Goal: Find specific page/section: Find specific page/section

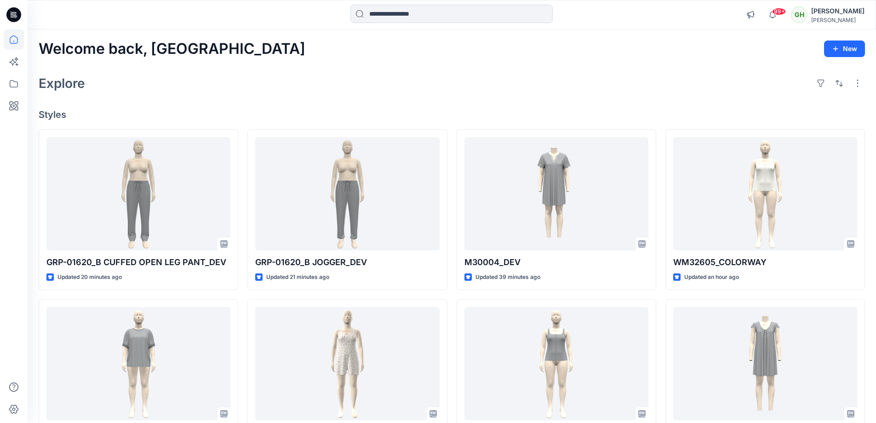
scroll to position [251, 0]
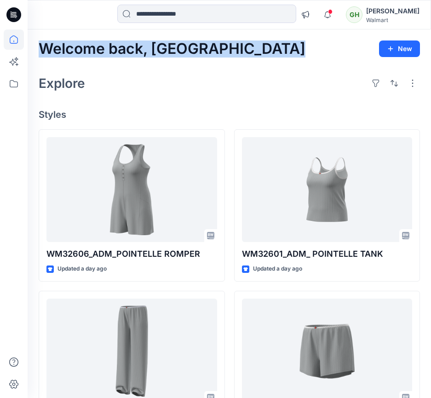
drag, startPoint x: 296, startPoint y: 61, endPoint x: 57, endPoint y: 67, distance: 238.3
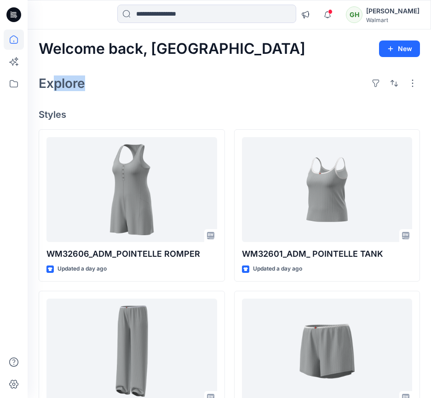
drag, startPoint x: 151, startPoint y: 90, endPoint x: 86, endPoint y: 0, distance: 110.9
click at [60, 92] on div "Explore" at bounding box center [229, 83] width 381 height 22
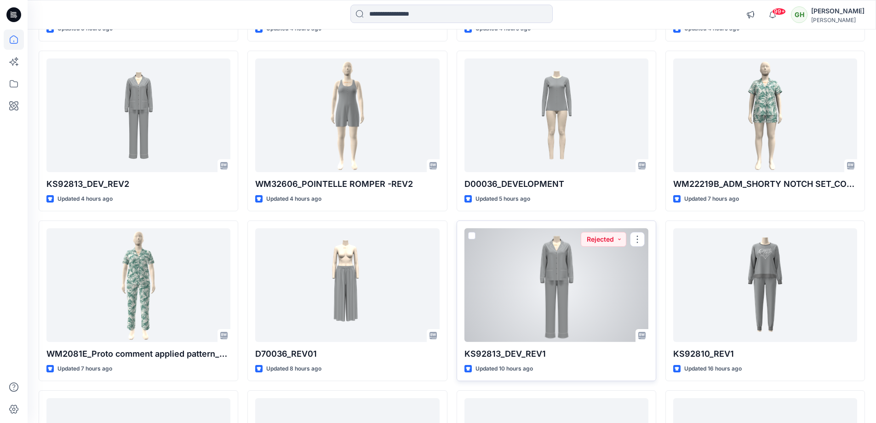
scroll to position [435, 0]
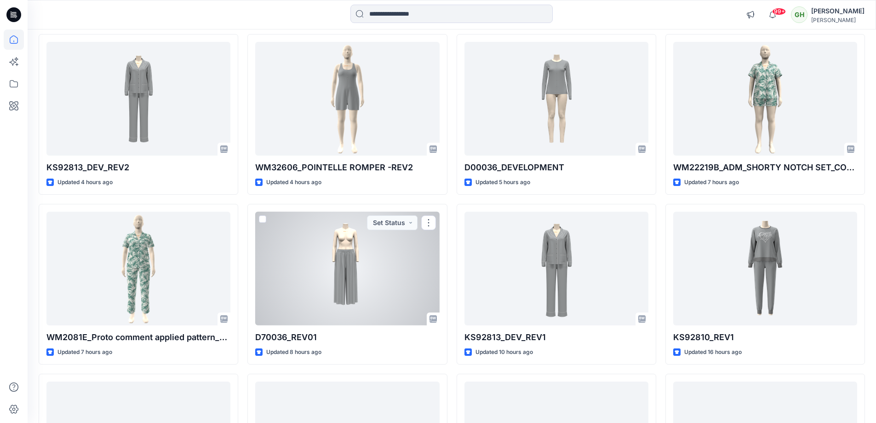
click at [354, 294] on div at bounding box center [347, 269] width 184 height 114
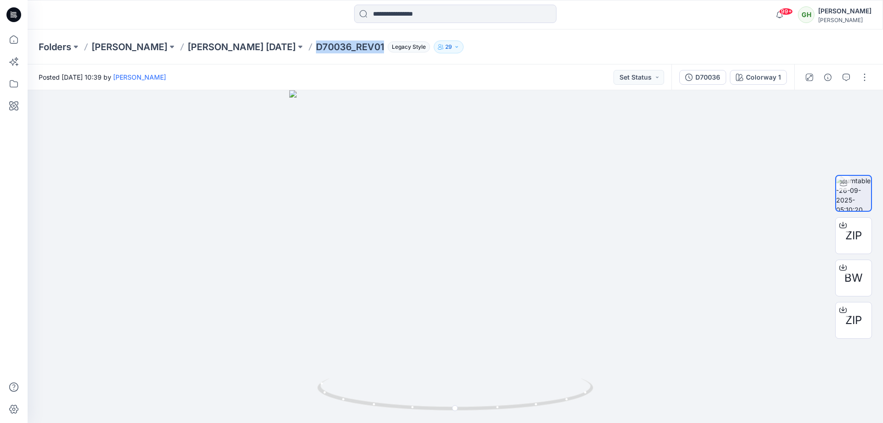
drag, startPoint x: 305, startPoint y: 46, endPoint x: 372, endPoint y: 47, distance: 66.2
click at [372, 47] on p "D70036_REV01" at bounding box center [350, 46] width 68 height 13
click at [360, 49] on p "D70036_REV01" at bounding box center [350, 46] width 68 height 13
drag, startPoint x: 304, startPoint y: 45, endPoint x: 340, endPoint y: 48, distance: 36.5
click at [340, 48] on div "Folders DONNA KARAN DONNA KARAN Nov 25 D70036_REV01 Legacy Style 29" at bounding box center [420, 46] width 762 height 13
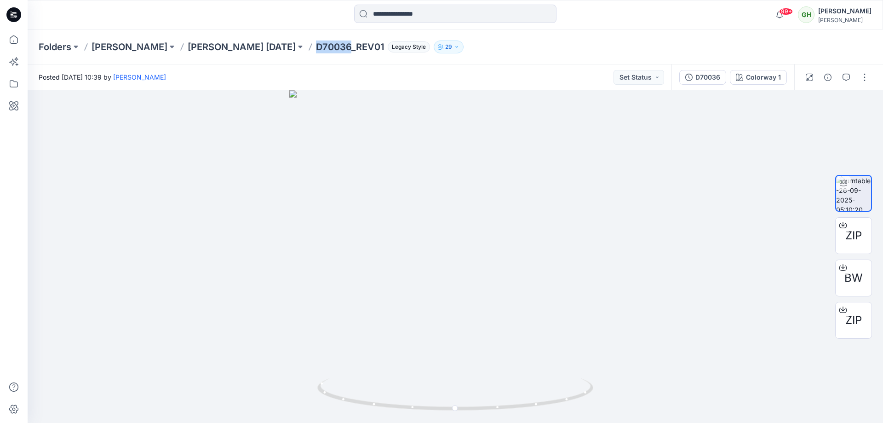
copy p "D70036"
click at [494, 74] on div "Posted Friday, September 26, 2025 10:39 by Kasun Didulanga Set Status" at bounding box center [350, 76] width 644 height 25
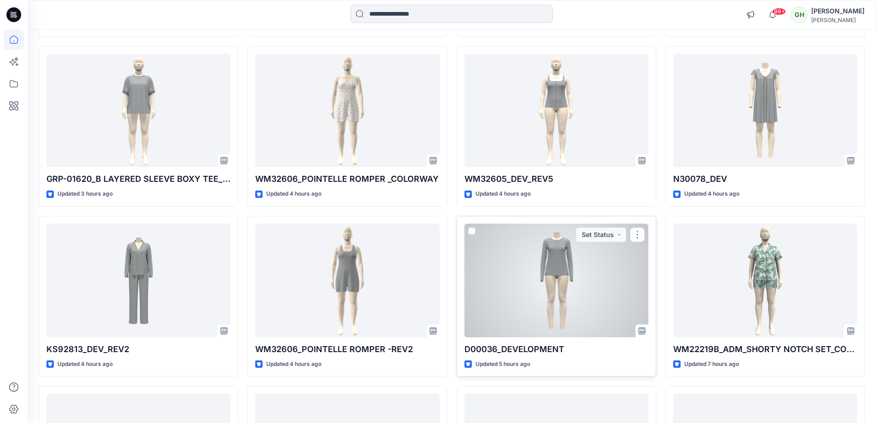
scroll to position [251, 0]
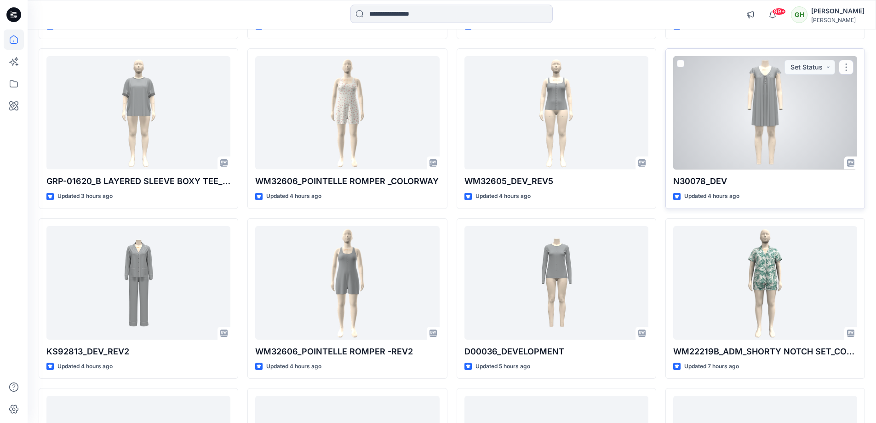
click at [707, 182] on p "N30078_DEV" at bounding box center [765, 181] width 184 height 13
click at [708, 173] on div "N30078_DEV Updated 4 hours ago Set Status" at bounding box center [765, 128] width 200 height 160
click at [707, 153] on div at bounding box center [765, 113] width 184 height 114
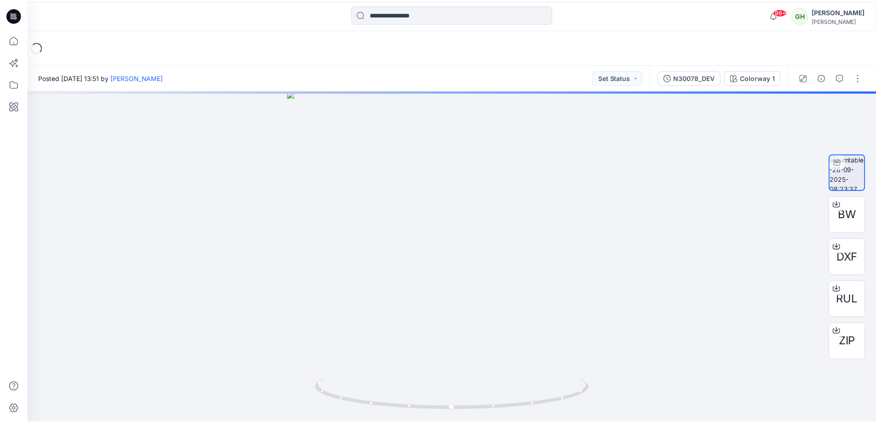
scroll to position [251, 0]
